Goal: Information Seeking & Learning: Find specific fact

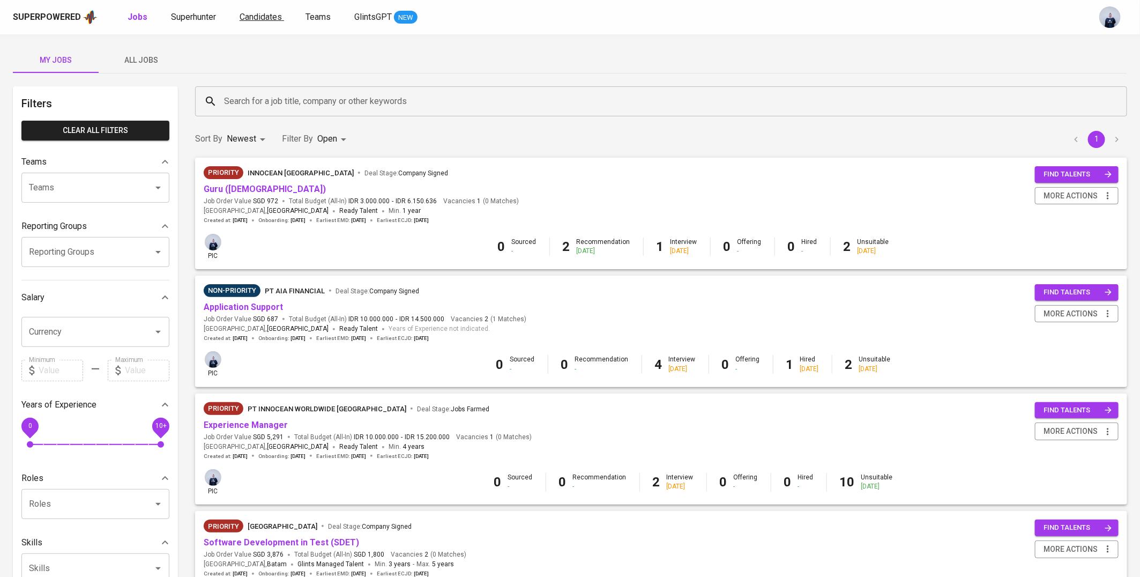
click at [251, 17] on span "Candidates" at bounding box center [261, 17] width 42 height 10
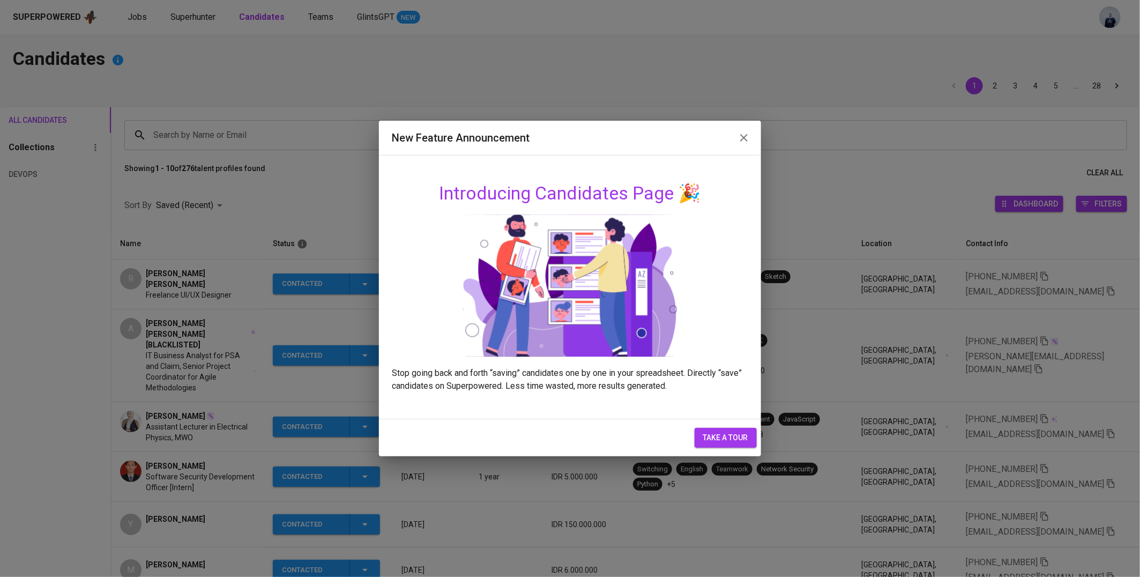
click at [746, 135] on icon "button" at bounding box center [744, 137] width 13 height 13
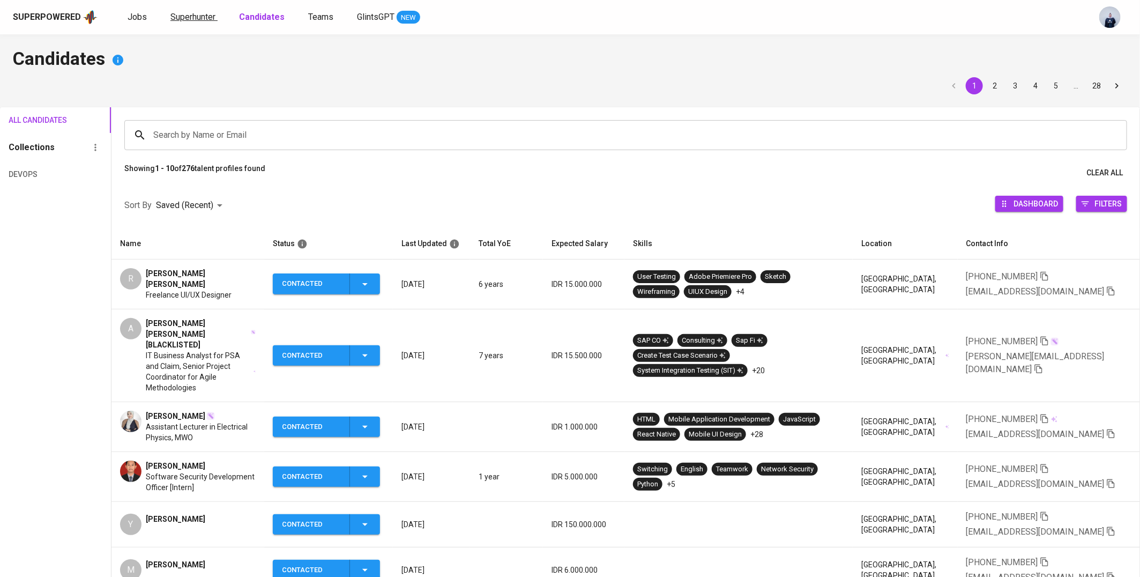
click at [199, 18] on span "Superhunter" at bounding box center [192, 17] width 45 height 10
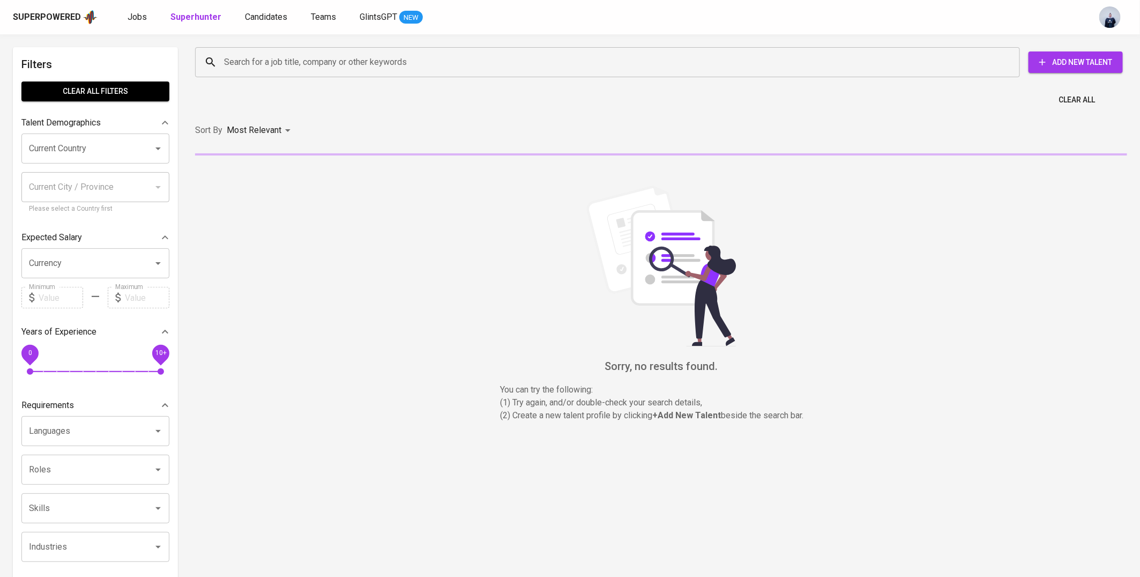
click at [256, 66] on input "Search for a job title, company or other keywords" at bounding box center [610, 62] width 778 height 20
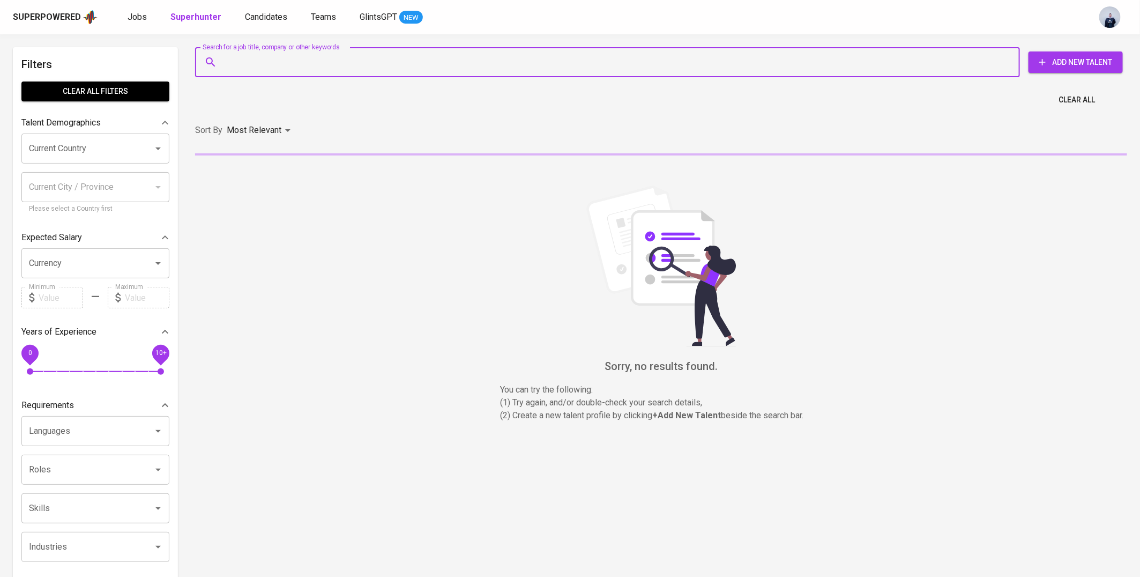
paste input "[EMAIL_ADDRESS][DOMAIN_NAME]"
type input "[EMAIL_ADDRESS][DOMAIN_NAME]"
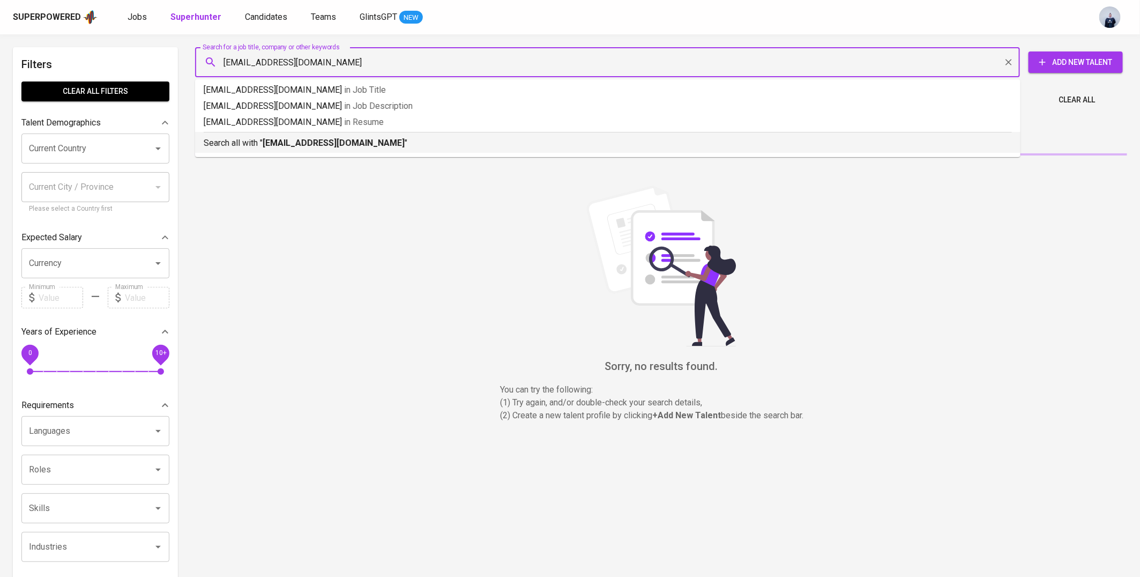
click at [290, 137] on p "Search all with " [EMAIL_ADDRESS][DOMAIN_NAME] "" at bounding box center [608, 143] width 809 height 13
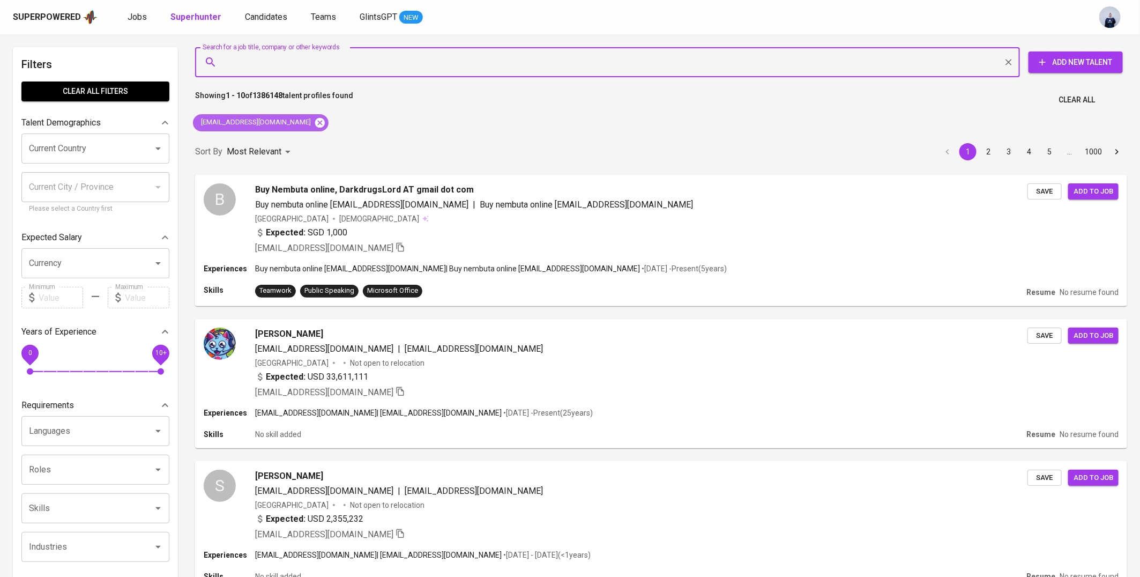
click at [315, 118] on icon at bounding box center [320, 122] width 10 height 10
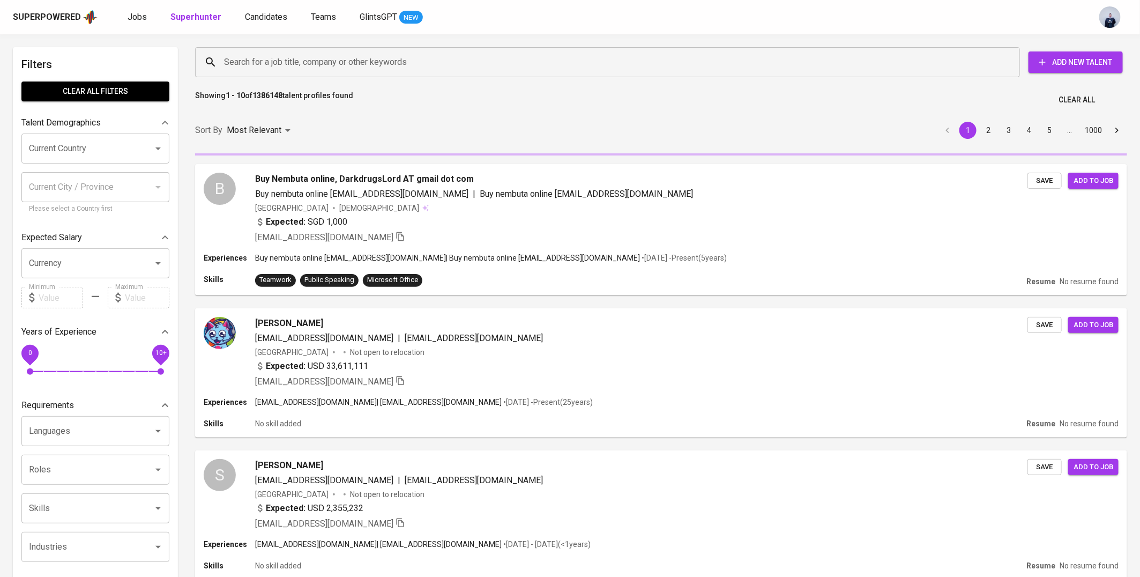
click at [281, 69] on input "Search for a job title, company or other keywords" at bounding box center [610, 62] width 778 height 20
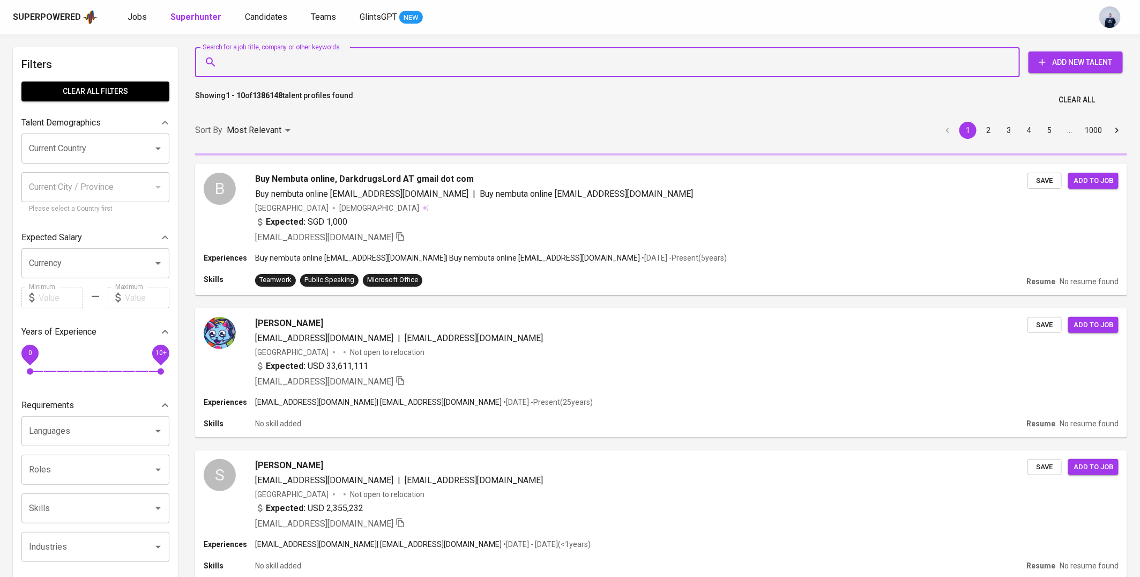
paste input "[EMAIL_ADDRESS][DOMAIN_NAME]"
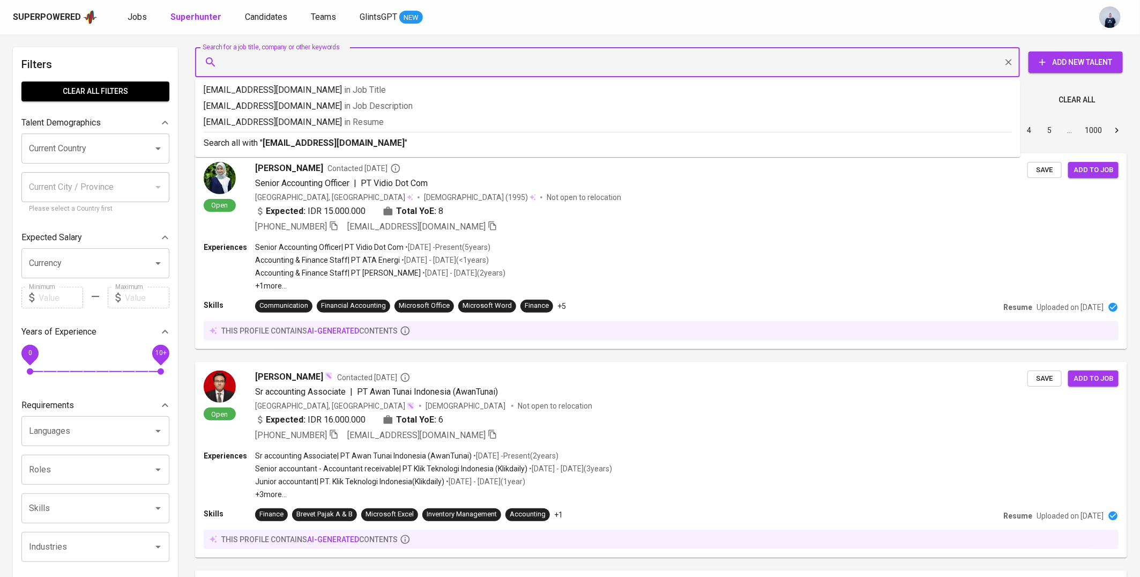
type input "[EMAIL_ADDRESS][DOMAIN_NAME]"
click at [270, 69] on input "[EMAIL_ADDRESS][DOMAIN_NAME]" at bounding box center [610, 62] width 778 height 20
click at [360, 65] on input "[EMAIL_ADDRESS][DOMAIN_NAME]" at bounding box center [610, 62] width 778 height 20
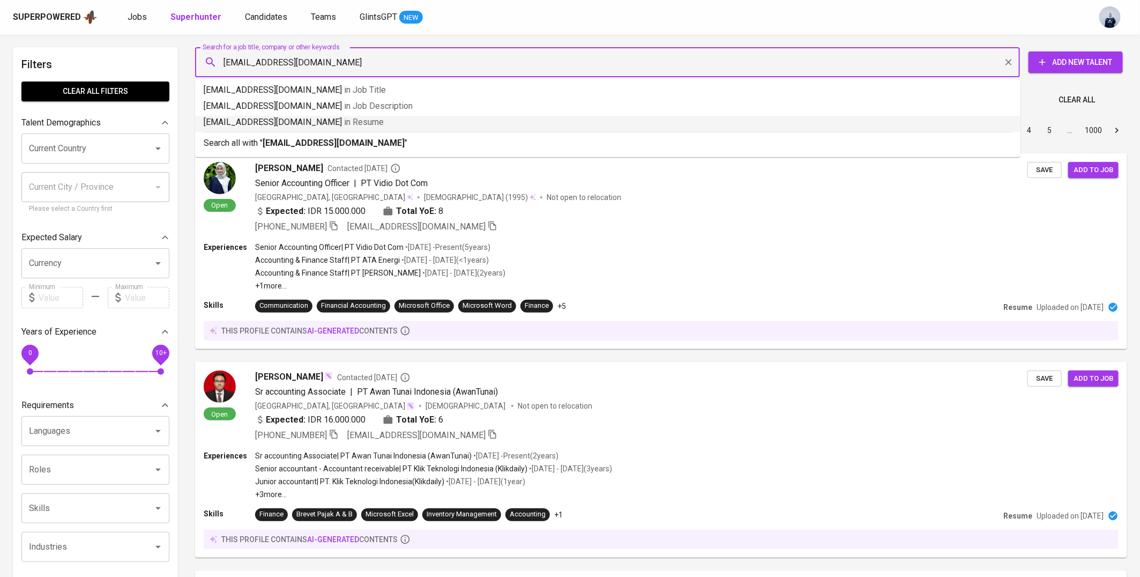
drag, startPoint x: 332, startPoint y: 117, endPoint x: 347, endPoint y: 118, distance: 15.6
click at [344, 117] on span "in [GEOGRAPHIC_DATA]" at bounding box center [364, 122] width 40 height 10
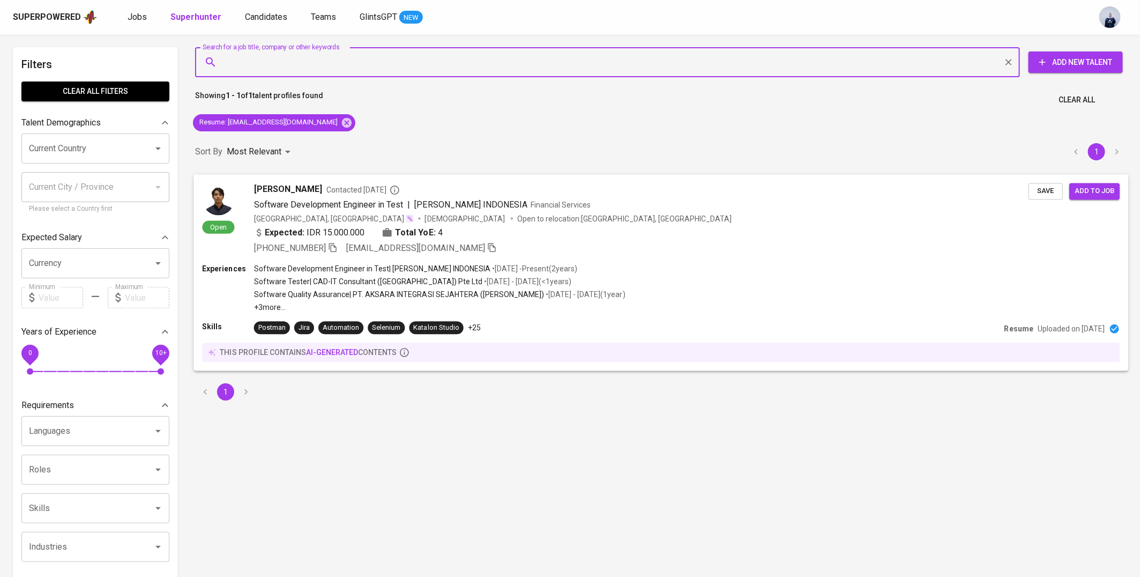
click at [554, 256] on div "Open [PERSON_NAME] Contacted [DATE] Software Development Engineer in Test | [PE…" at bounding box center [661, 218] width 935 height 89
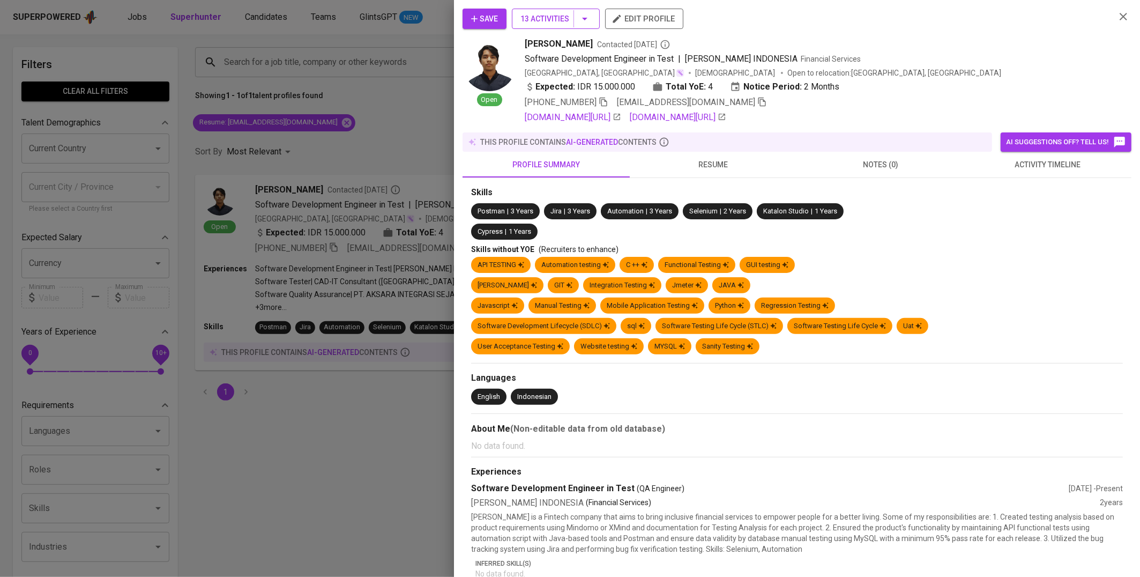
click at [595, 28] on button "13 Activities" at bounding box center [556, 19] width 88 height 20
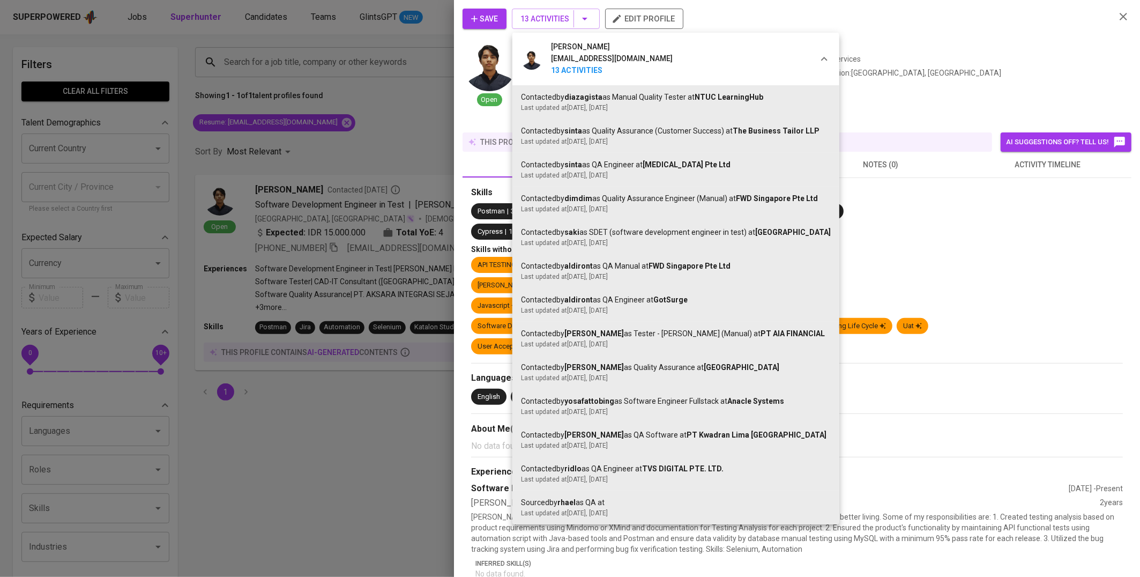
click at [918, 72] on div at bounding box center [570, 288] width 1140 height 577
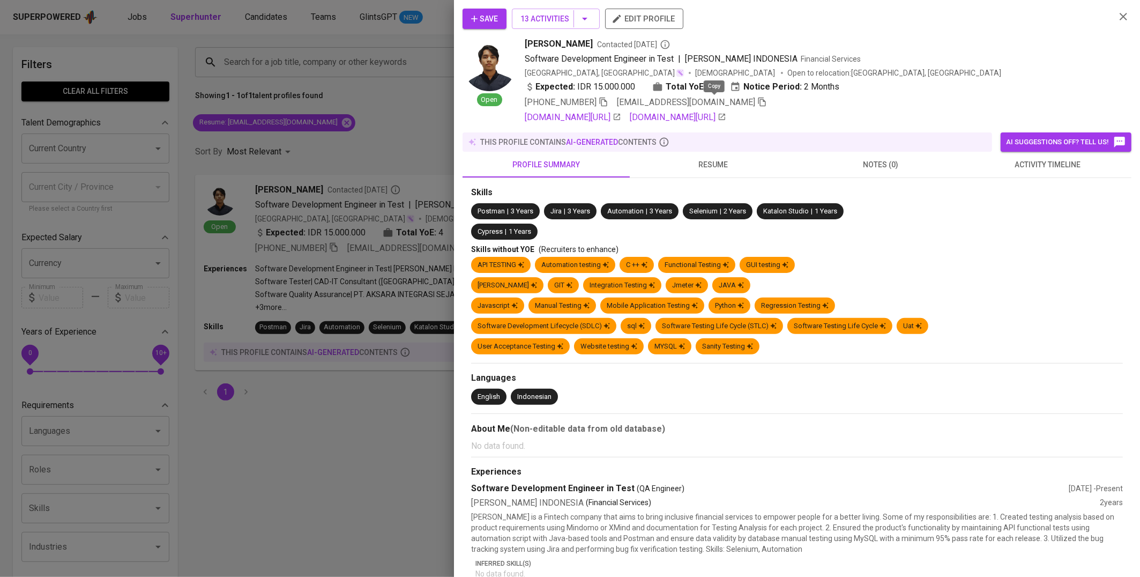
click at [759, 102] on icon "button" at bounding box center [763, 102] width 8 height 9
click at [354, 132] on div at bounding box center [570, 288] width 1140 height 577
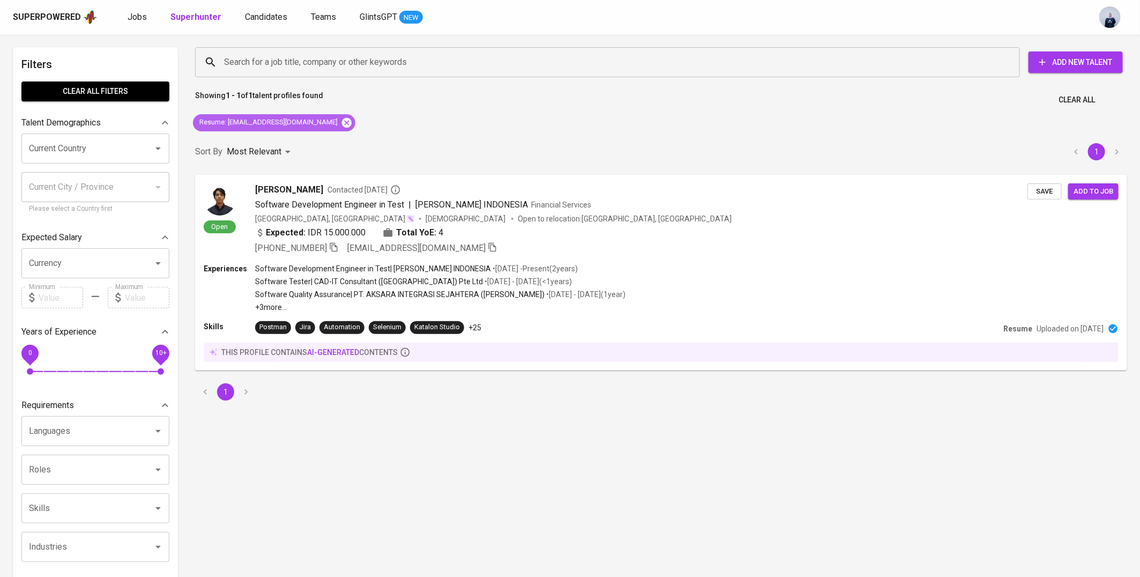
click at [342, 121] on icon at bounding box center [347, 122] width 10 height 10
